Goal: Task Accomplishment & Management: Complete application form

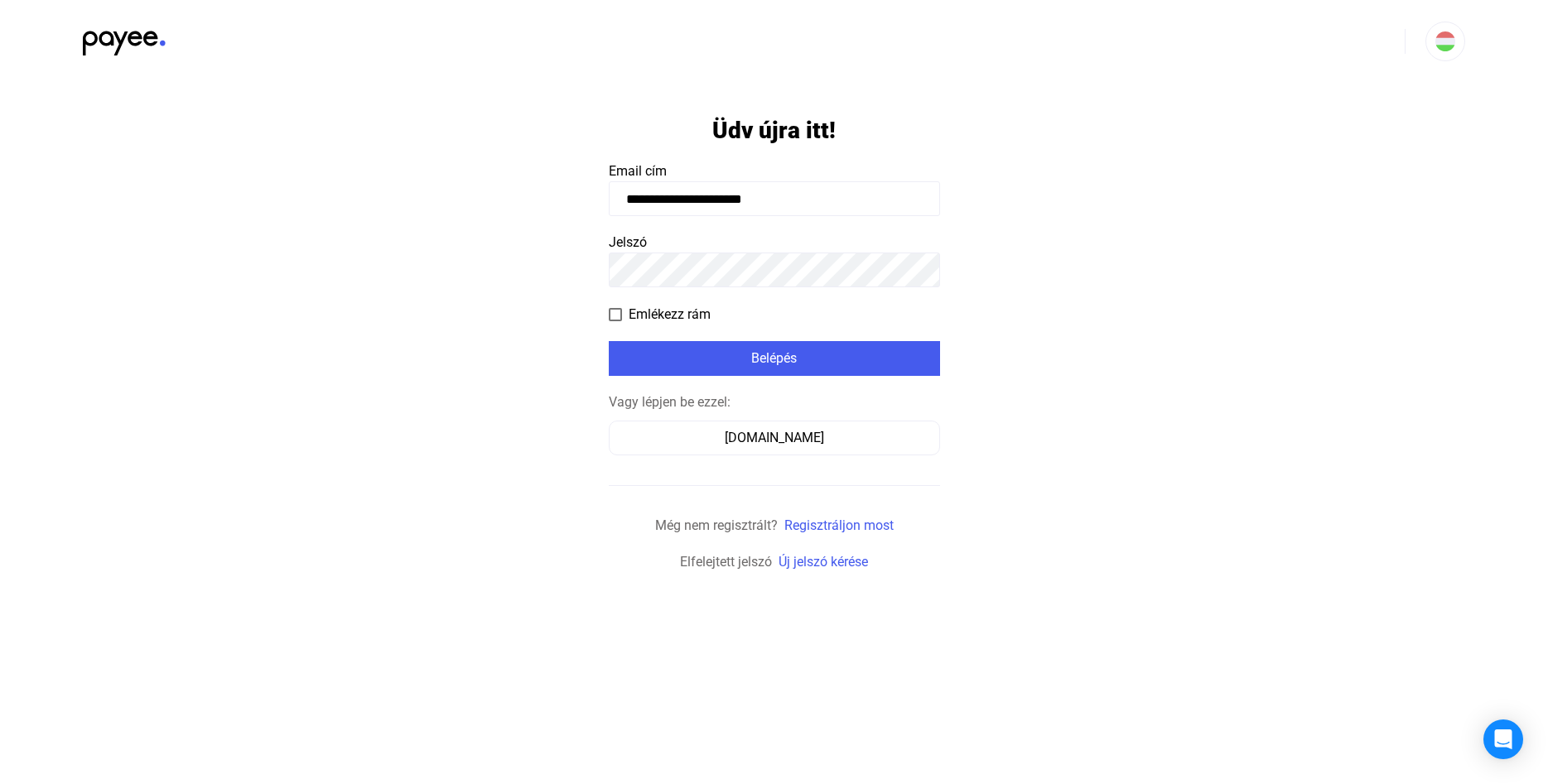
click at [746, 360] on div "Belépés" at bounding box center [774, 359] width 322 height 20
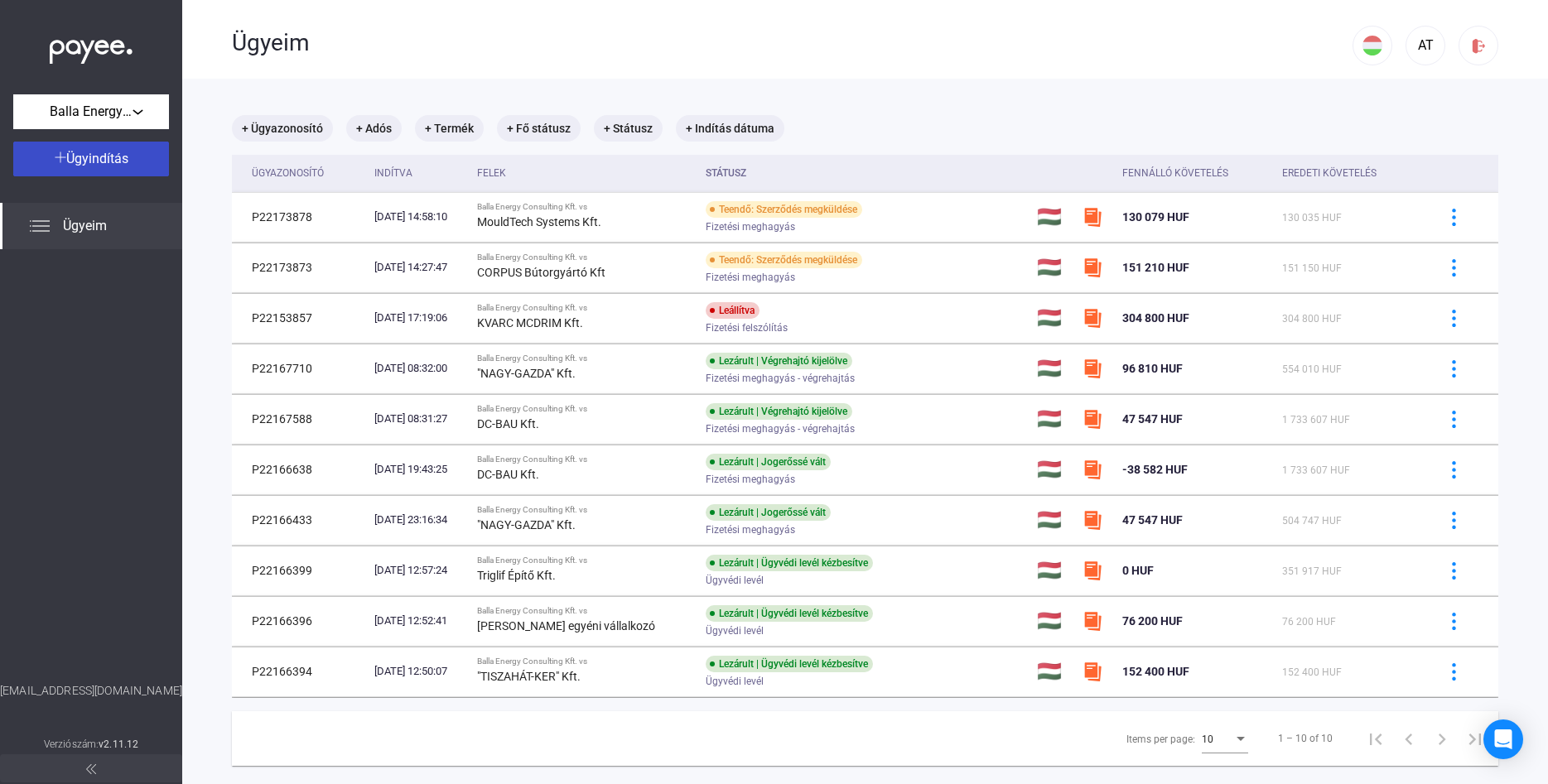
click at [117, 161] on span "Ügyindítás" at bounding box center [98, 158] width 62 height 15
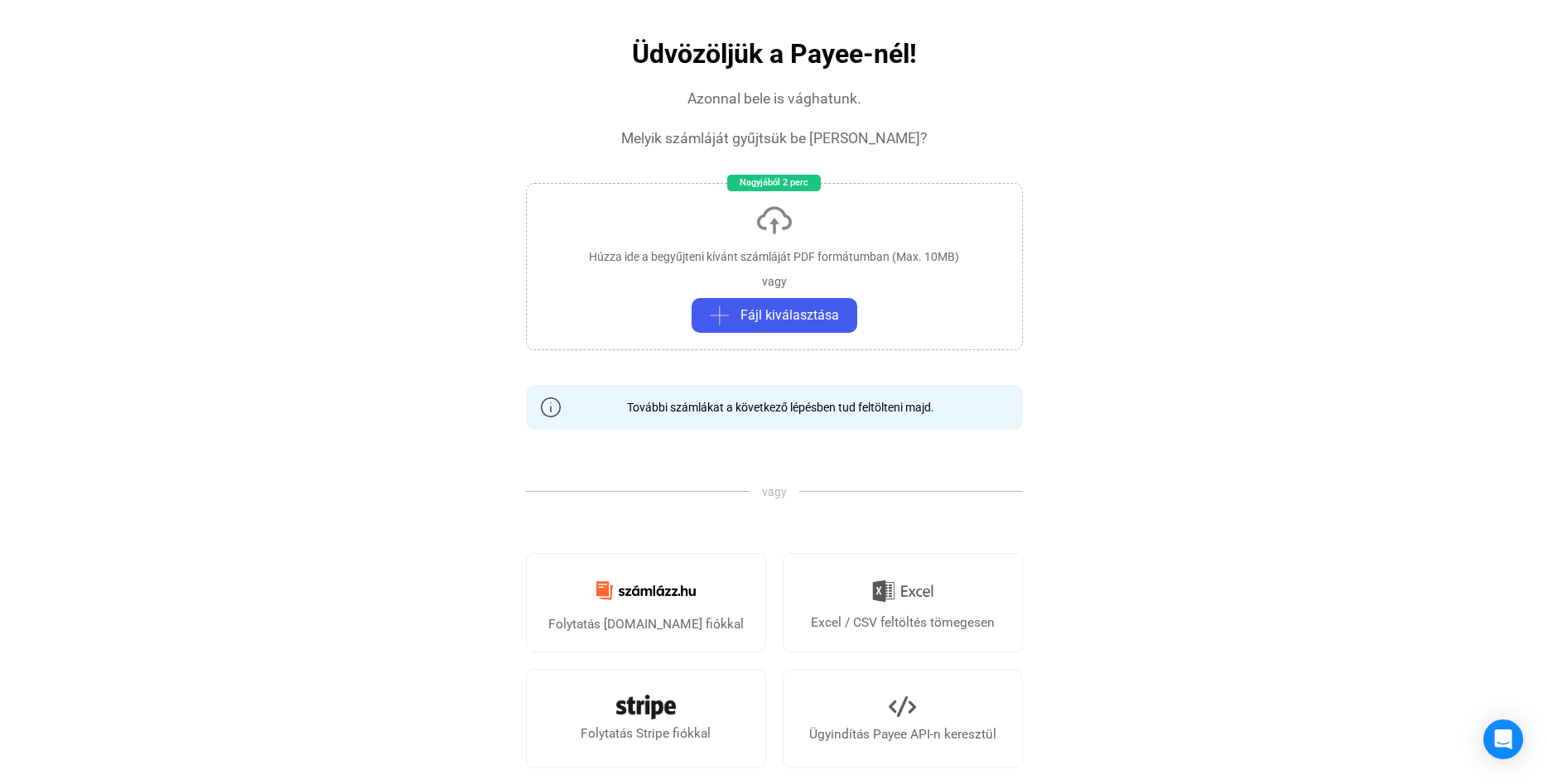
scroll to position [338, 0]
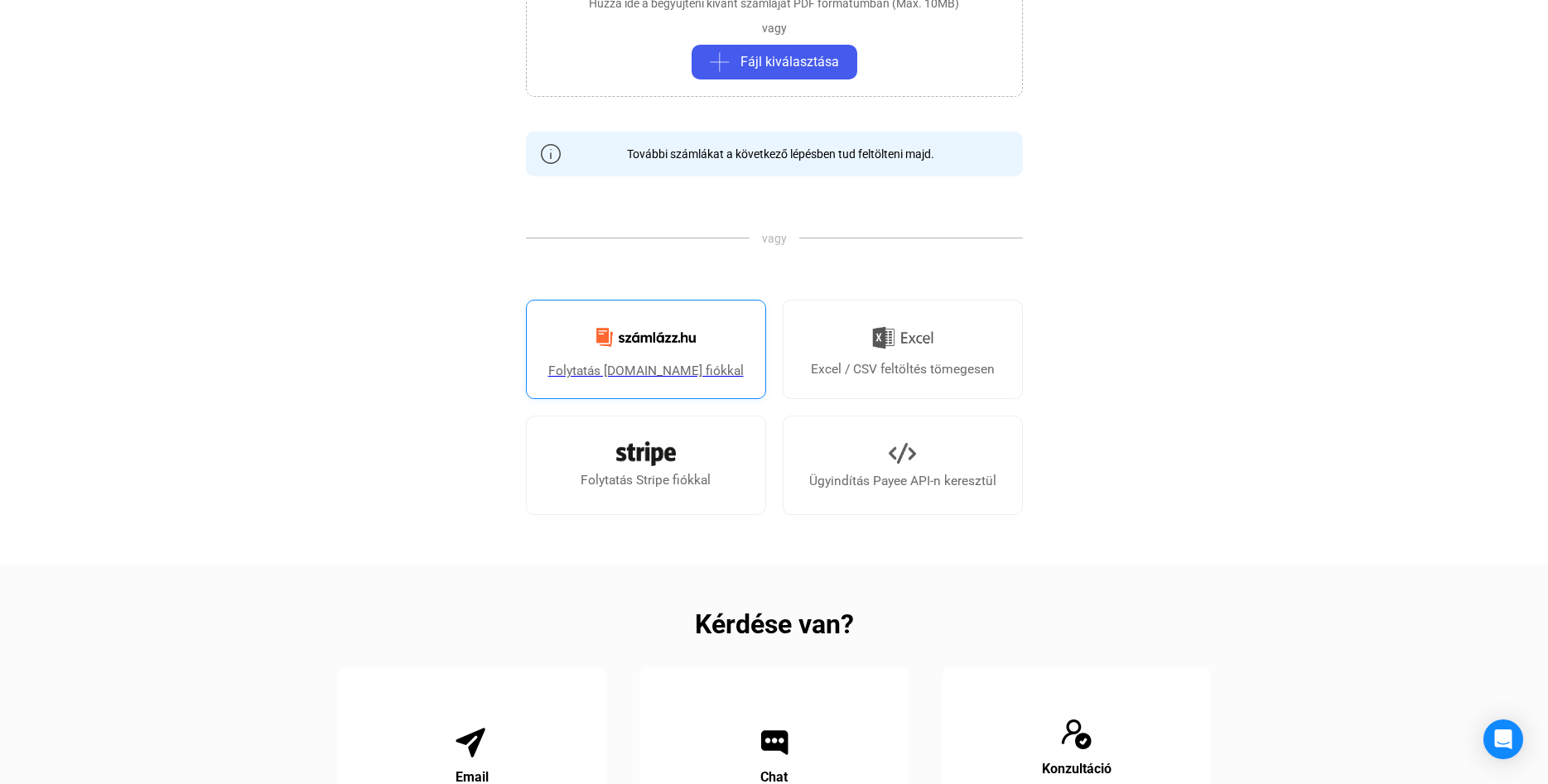
click at [666, 342] on img at bounding box center [645, 337] width 119 height 39
